Goal: Information Seeking & Learning: Learn about a topic

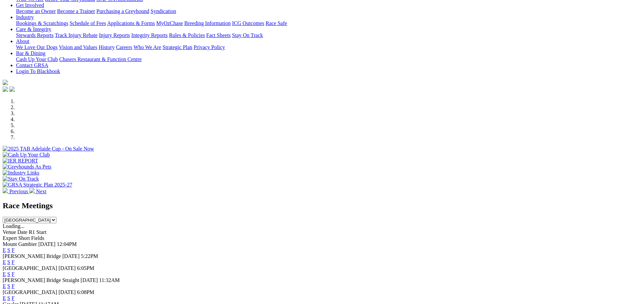
scroll to position [134, 0]
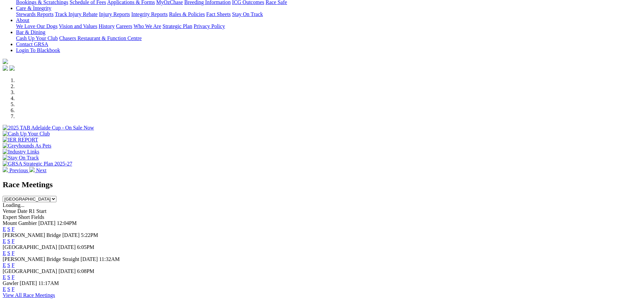
click at [6, 238] on link "E" at bounding box center [4, 241] width 3 height 6
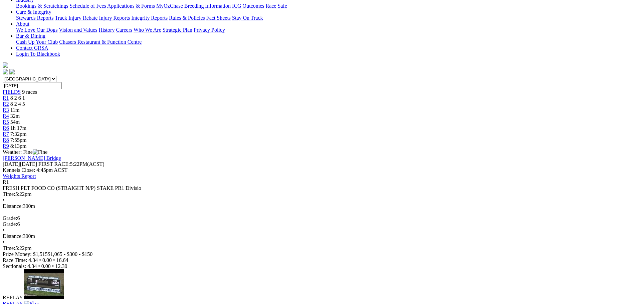
scroll to position [100, 0]
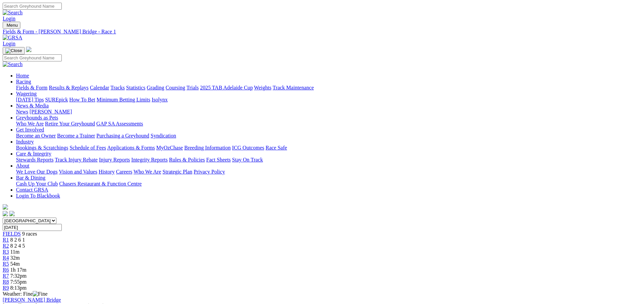
click at [222, 243] on div "R2 8 2 4 5" at bounding box center [318, 246] width 631 height 6
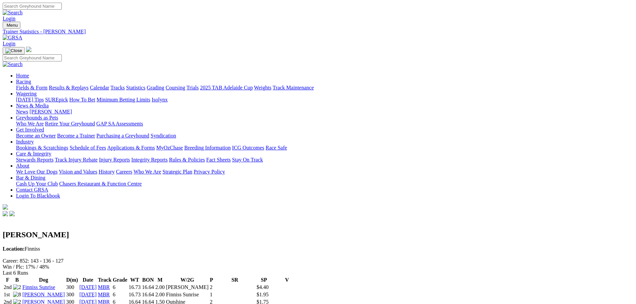
click at [47, 85] on link "Fields & Form" at bounding box center [31, 88] width 31 height 6
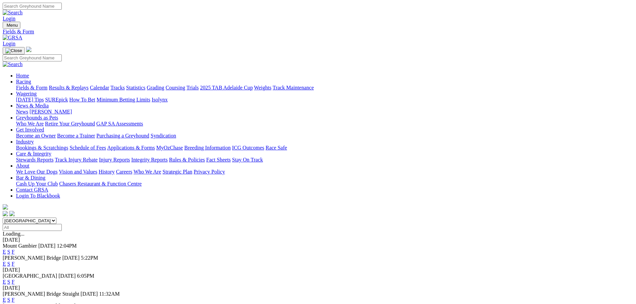
click at [6, 261] on link "E" at bounding box center [4, 264] width 3 height 6
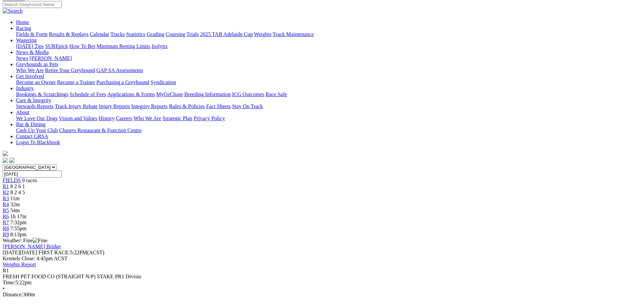
scroll to position [33, 0]
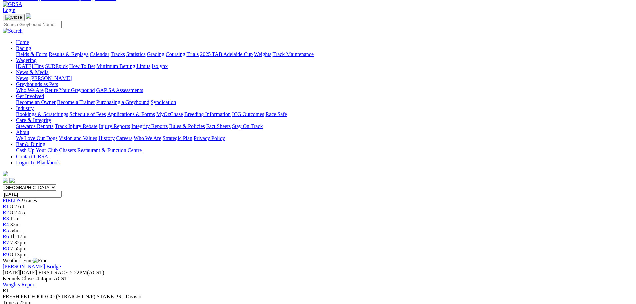
click at [219, 210] on div "R2 8 2 4 5" at bounding box center [318, 213] width 631 height 6
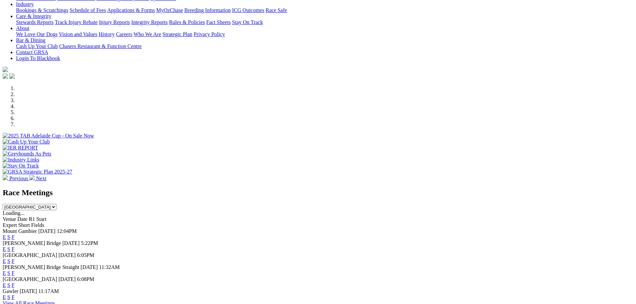
scroll to position [167, 0]
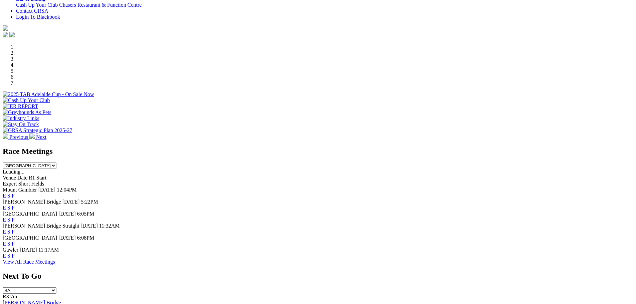
click at [6, 205] on link "E" at bounding box center [4, 208] width 3 height 6
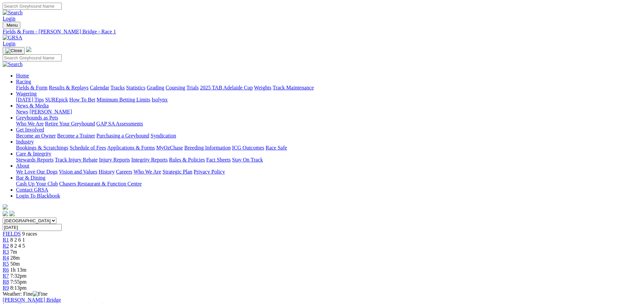
click at [9, 279] on span "R8" at bounding box center [6, 282] width 6 height 6
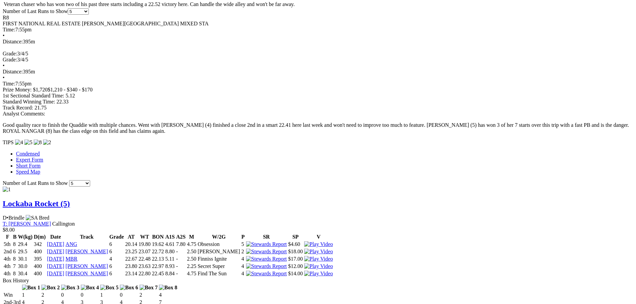
scroll to position [468, 0]
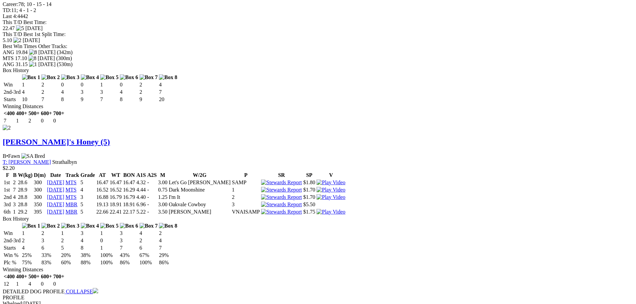
scroll to position [872, 0]
